Goal: Information Seeking & Learning: Understand process/instructions

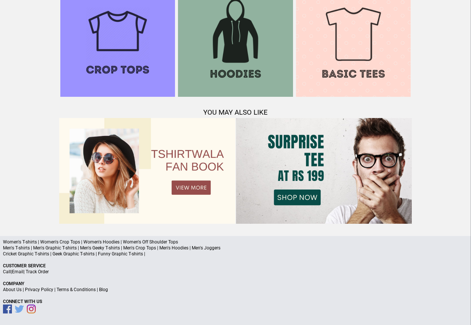
scroll to position [719, 0]
click at [71, 290] on link "Terms & Conditions" at bounding box center [76, 289] width 39 height 5
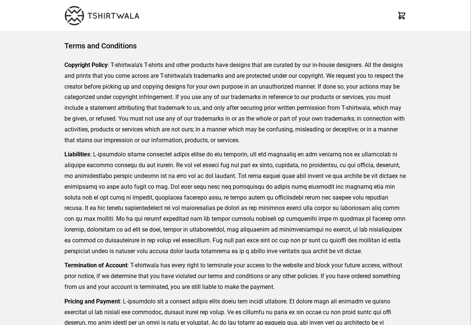
scroll to position [171, 0]
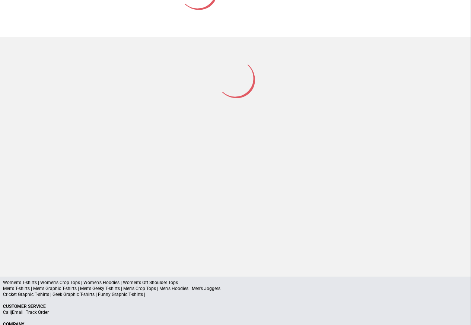
scroll to position [98, 0]
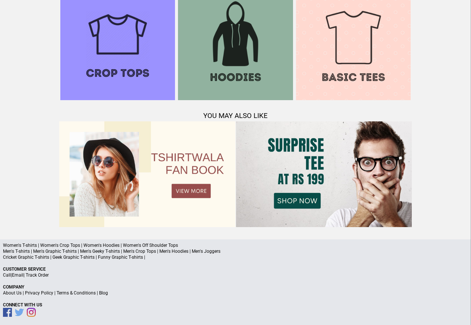
scroll to position [719, 0]
